Goal: Task Accomplishment & Management: Use online tool/utility

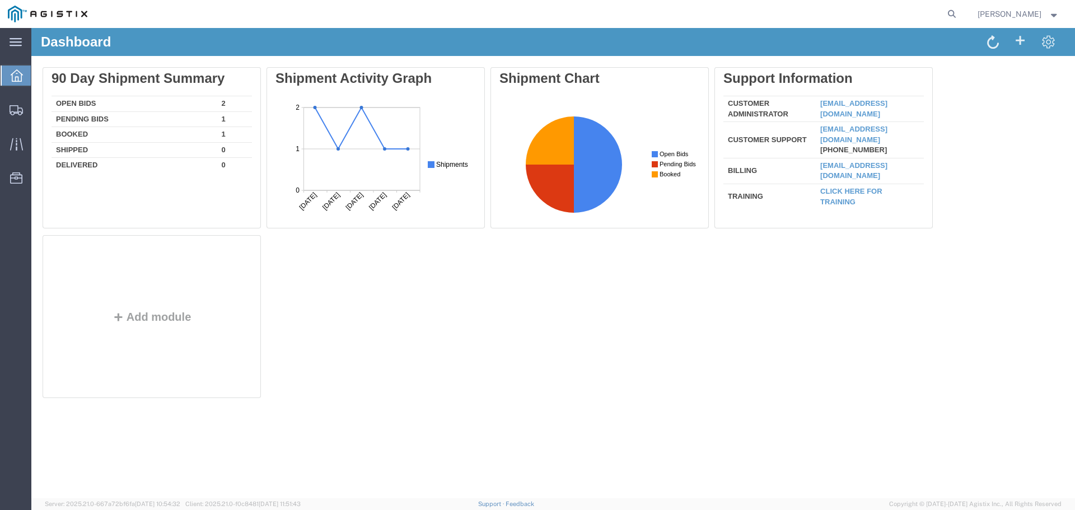
click at [220, 107] on td "2" at bounding box center [234, 104] width 35 height 16
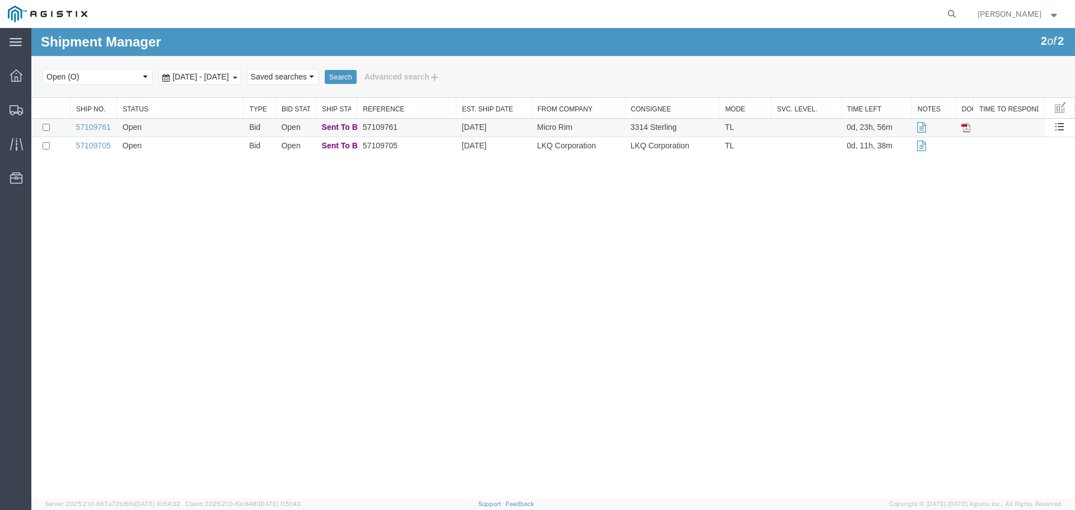
click at [169, 131] on td "Open" at bounding box center [180, 128] width 127 height 18
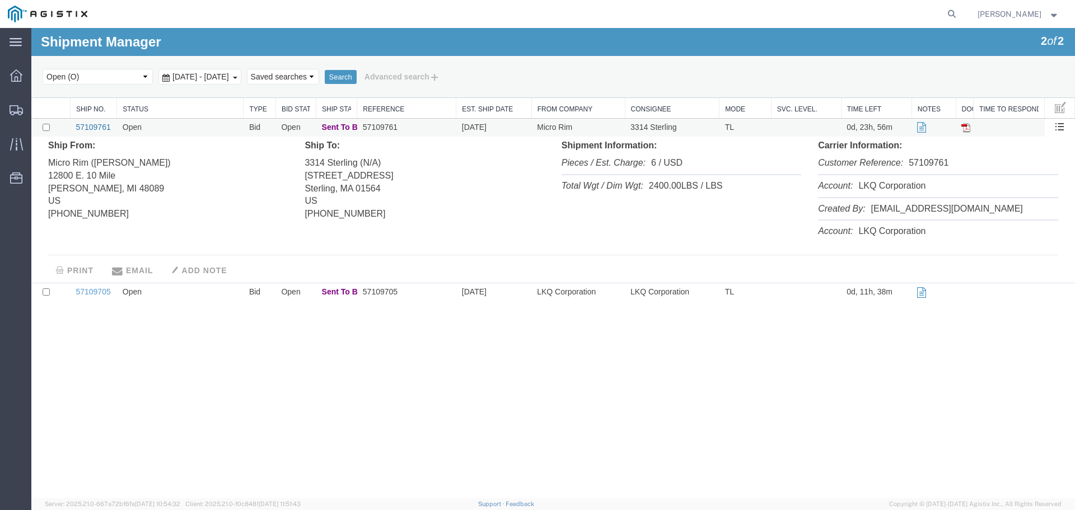
click at [94, 124] on link "57109761" at bounding box center [93, 127] width 35 height 9
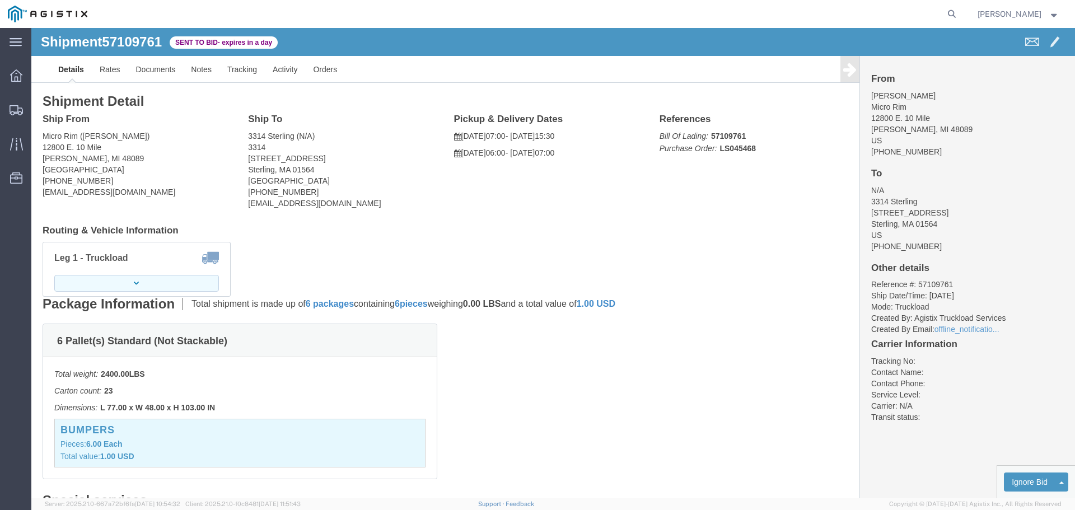
click button "button"
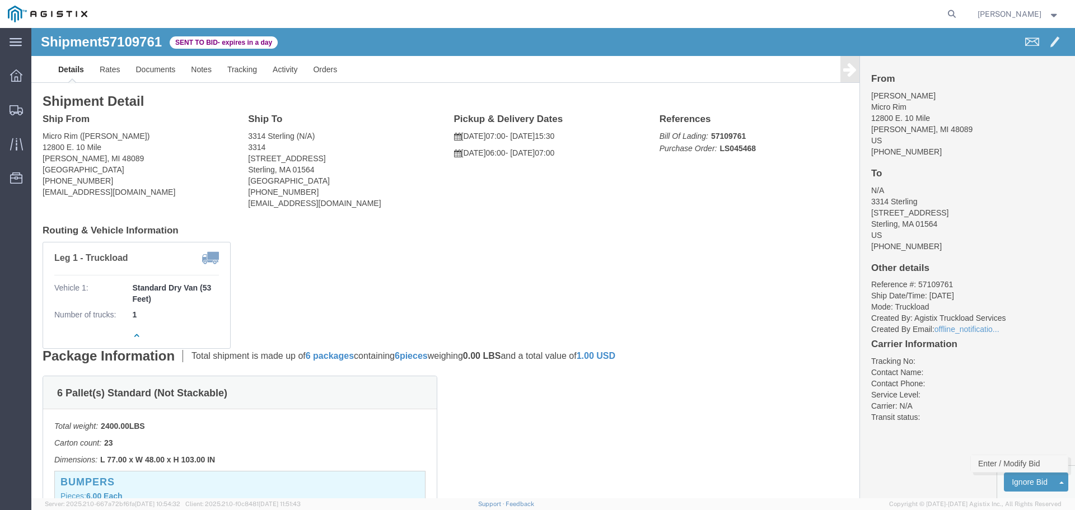
click link "Enter / Modify Bid"
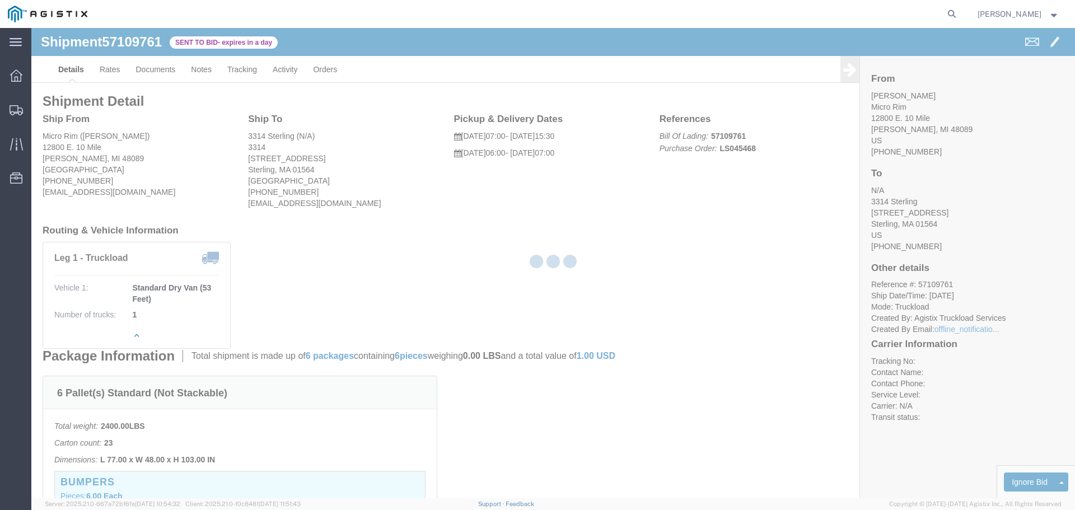
select select "22593"
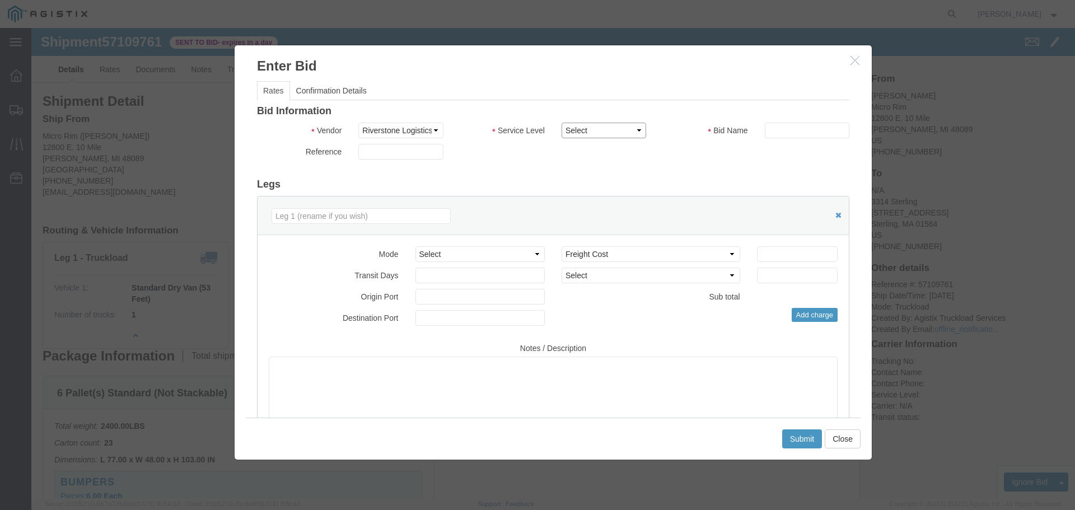
click select "Select Rail TL Standard 3 - 5 Day"
select select "41882"
click select "Select Rail TL Standard 3 - 5 Day"
click input "text"
type input "1"
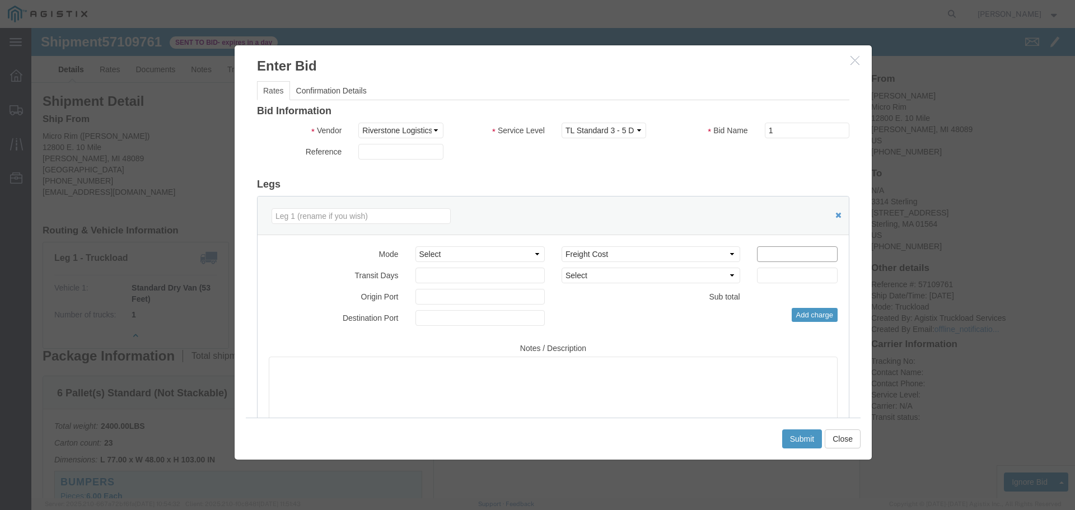
click input "number"
type input "2600"
click button "Submit"
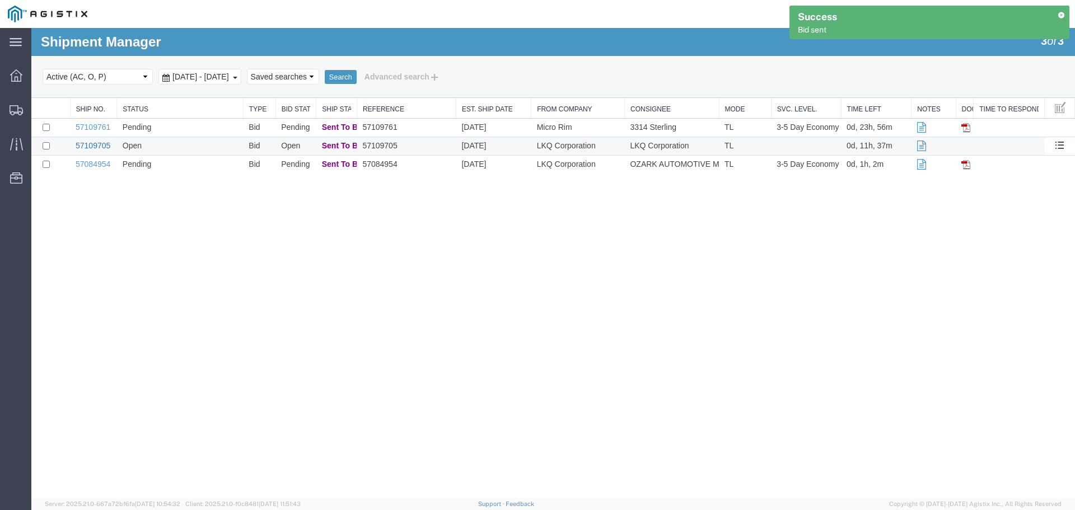
click at [90, 145] on link "57109705" at bounding box center [93, 145] width 35 height 9
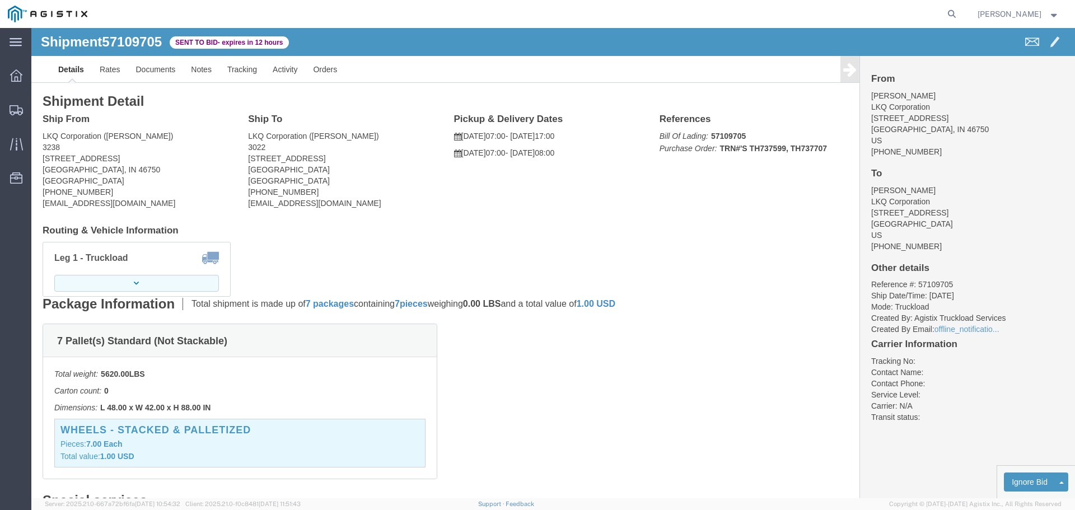
click button "button"
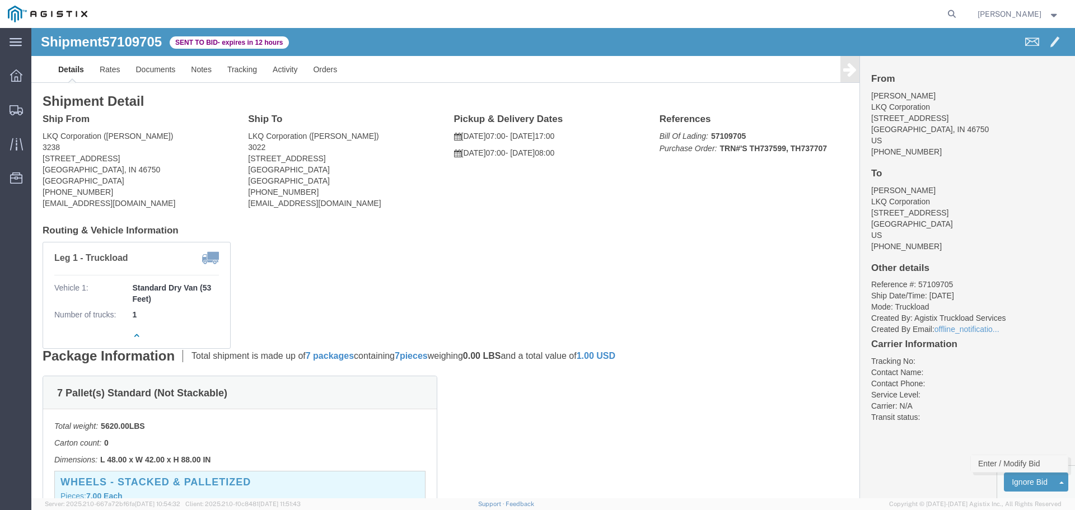
click link "Enter / Modify Bid"
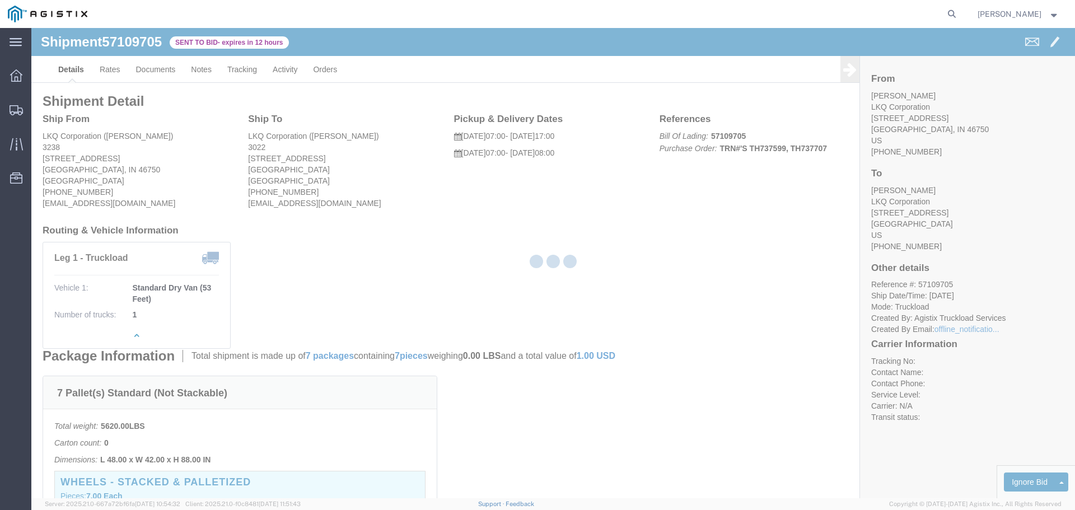
select select "22593"
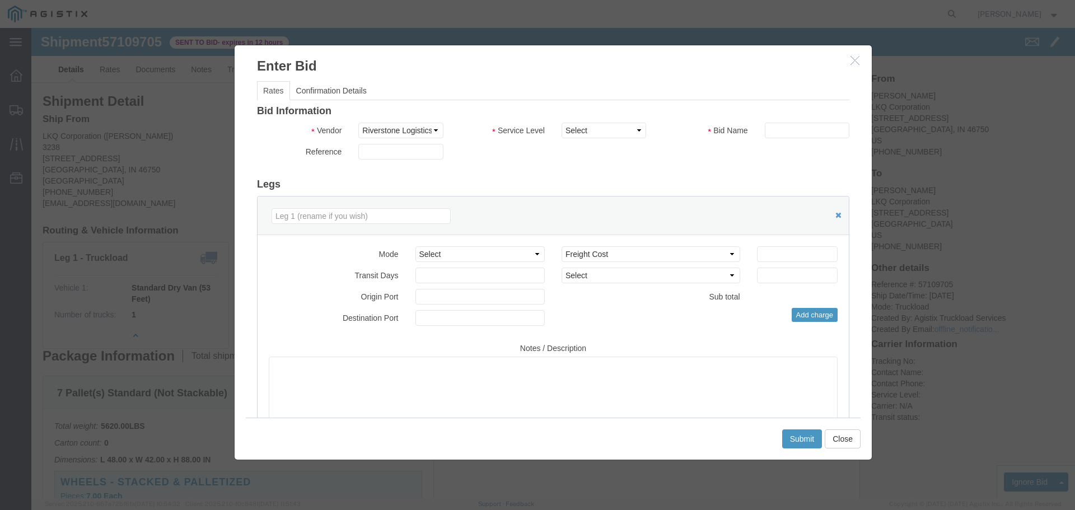
click div "Bid Information Vendor Select Riverstone Logistics LLC Service Level Select Rai…"
drag, startPoint x: 578, startPoint y: 99, endPoint x: 579, endPoint y: 109, distance: 10.1
click select "Select Rail TL Standard 3 - 5 Day"
select select "41882"
click select "Select Rail TL Standard 3 - 5 Day"
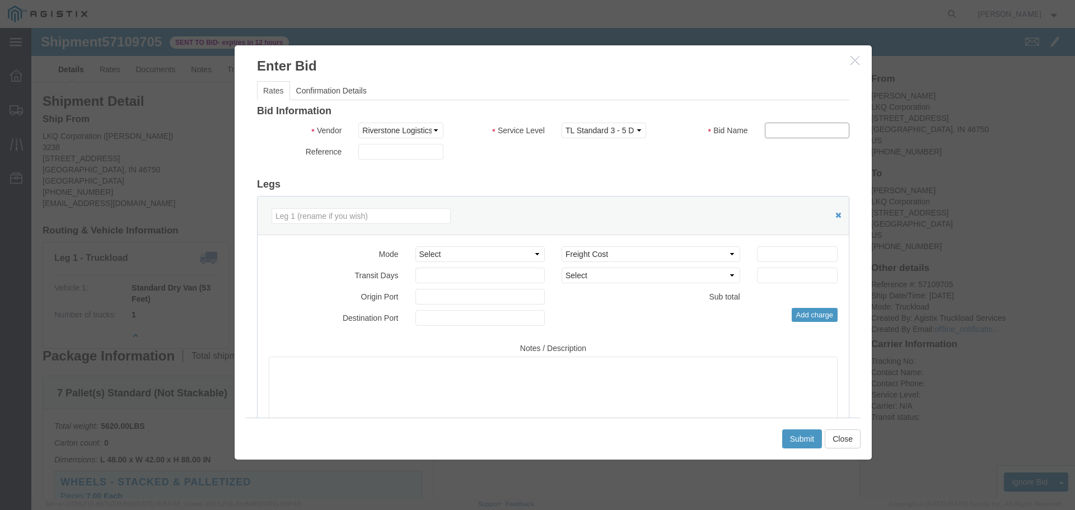
click input "text"
type input "1"
click input "number"
type input "2000"
click button "Submit"
